Goal: Transaction & Acquisition: Book appointment/travel/reservation

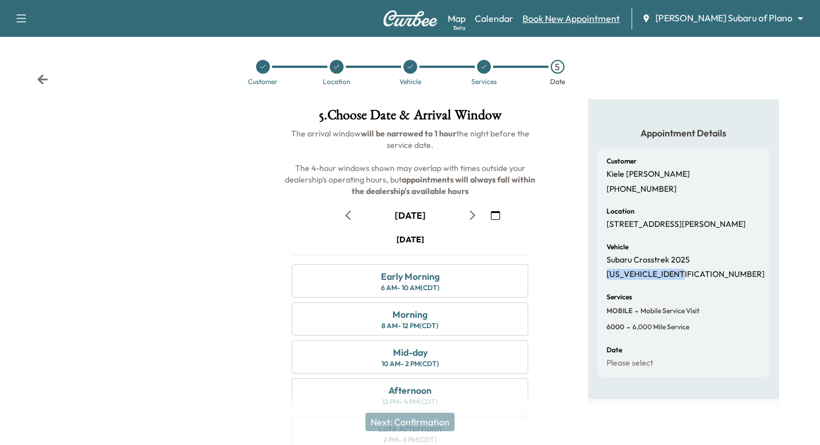
click at [617, 19] on link "Book New Appointment" at bounding box center [570, 19] width 97 height 14
click at [513, 22] on link "Calendar" at bounding box center [494, 19] width 39 height 14
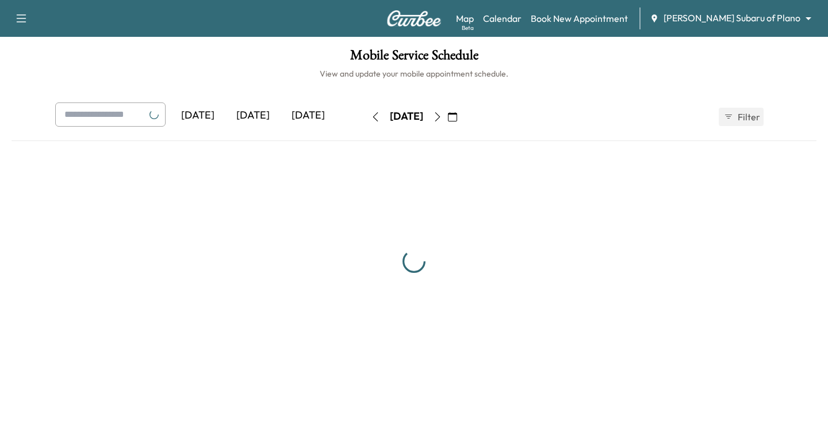
click at [727, 21] on body "Support Log Out Map Beta Calendar Book New Appointment [PERSON_NAME] Subaru of …" at bounding box center [414, 222] width 828 height 445
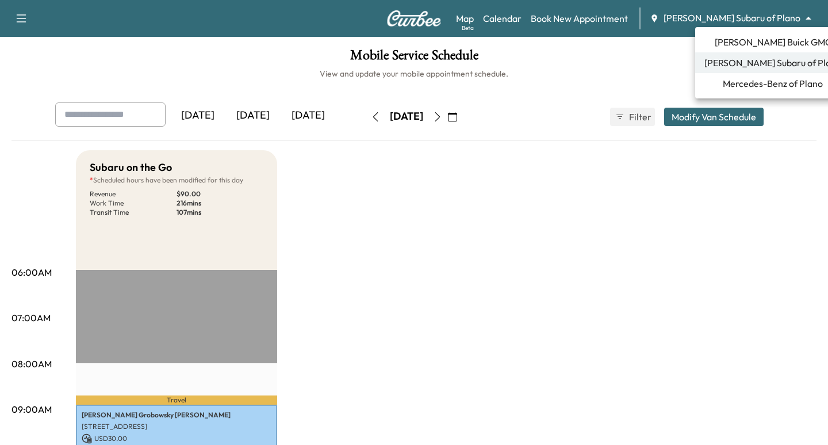
click at [740, 37] on span "[PERSON_NAME] Buick GMC" at bounding box center [773, 42] width 117 height 14
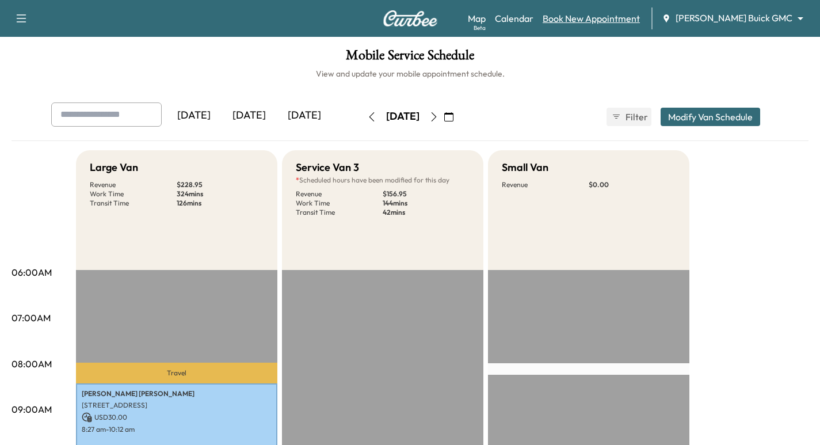
click at [635, 12] on link "Book New Appointment" at bounding box center [590, 19] width 97 height 14
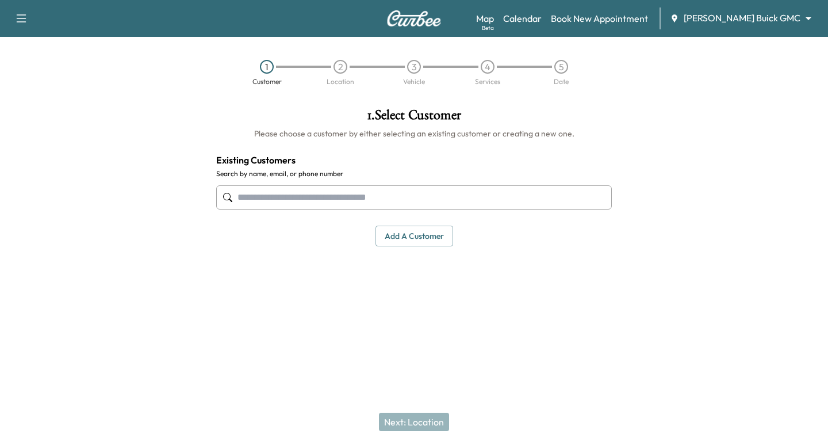
click at [360, 186] on input "text" at bounding box center [414, 197] width 396 height 24
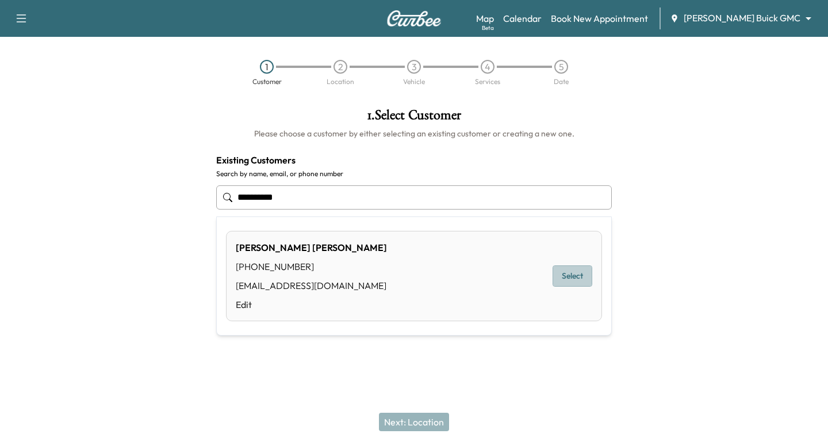
click at [584, 267] on button "Select" at bounding box center [573, 275] width 40 height 21
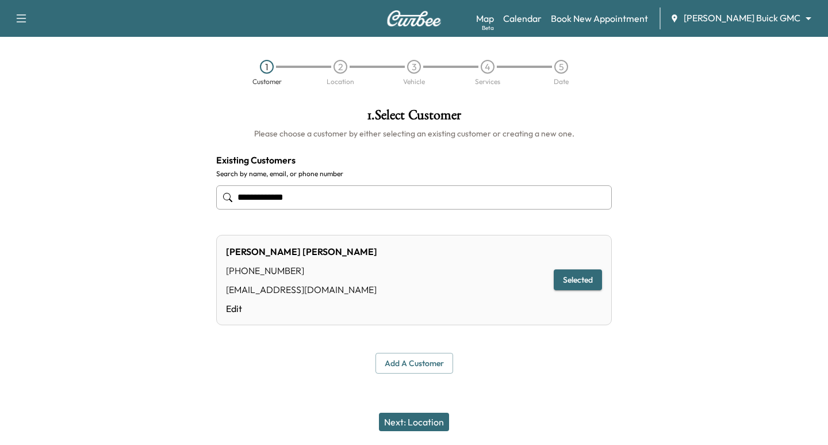
type input "**********"
click at [424, 418] on button "Next: Location" at bounding box center [414, 421] width 70 height 18
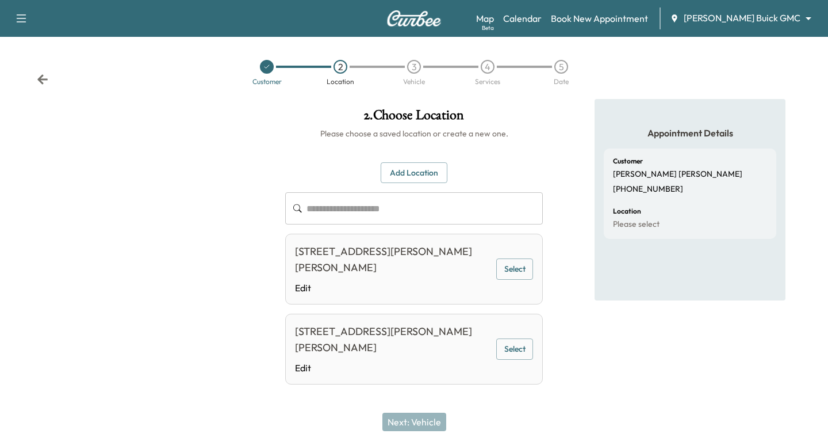
click at [491, 265] on div "[STREET_ADDRESS][PERSON_NAME][PERSON_NAME] Edit Select" at bounding box center [414, 269] width 258 height 71
click at [496, 278] on div "[STREET_ADDRESS][PERSON_NAME][PERSON_NAME] Edit Select" at bounding box center [414, 269] width 258 height 71
click at [504, 273] on button "Select" at bounding box center [514, 268] width 37 height 21
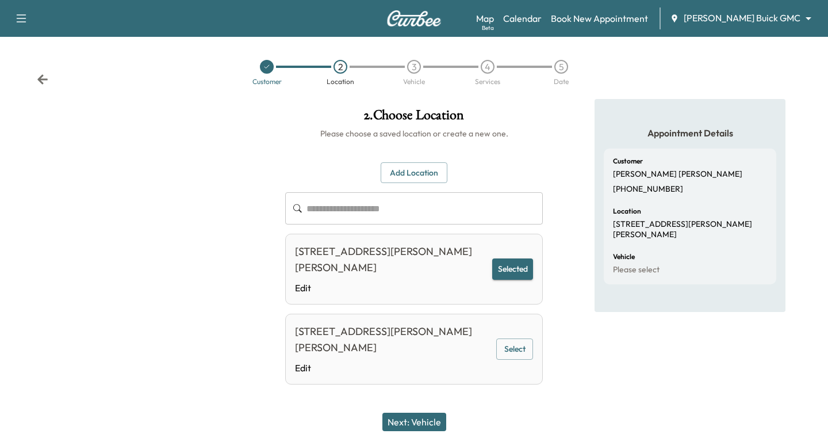
click at [410, 399] on div "**********" at bounding box center [414, 258] width 276 height 318
click at [429, 422] on button "Next: Vehicle" at bounding box center [415, 421] width 64 height 18
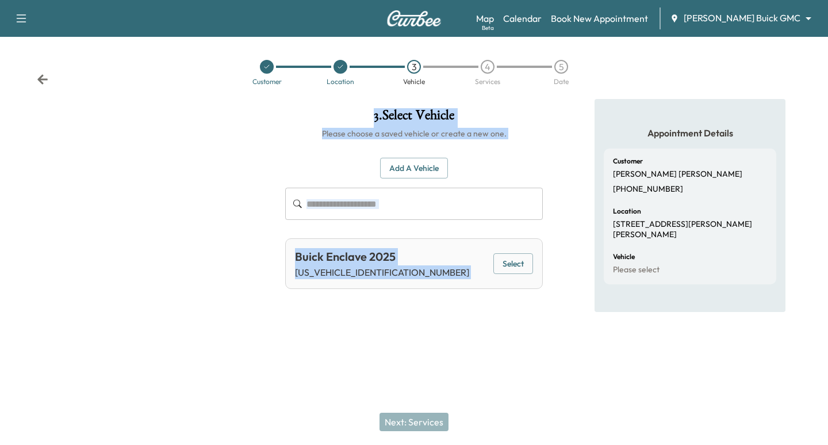
click at [514, 269] on button "Select" at bounding box center [514, 263] width 40 height 21
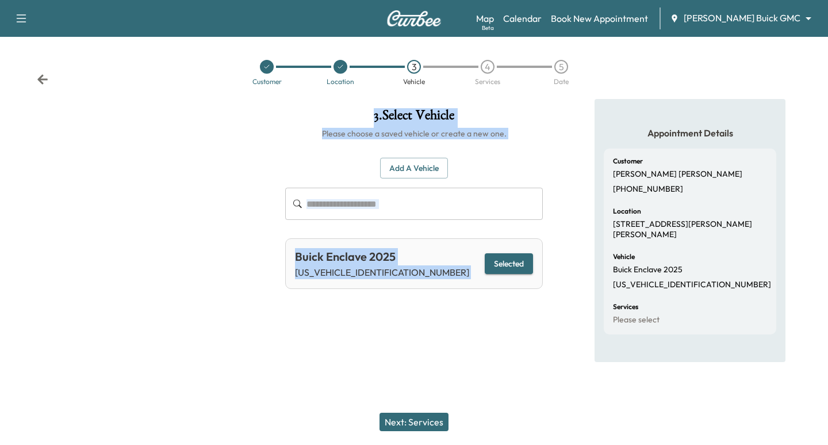
click at [426, 419] on button "Next: Services" at bounding box center [414, 421] width 69 height 18
